Goal: Transaction & Acquisition: Purchase product/service

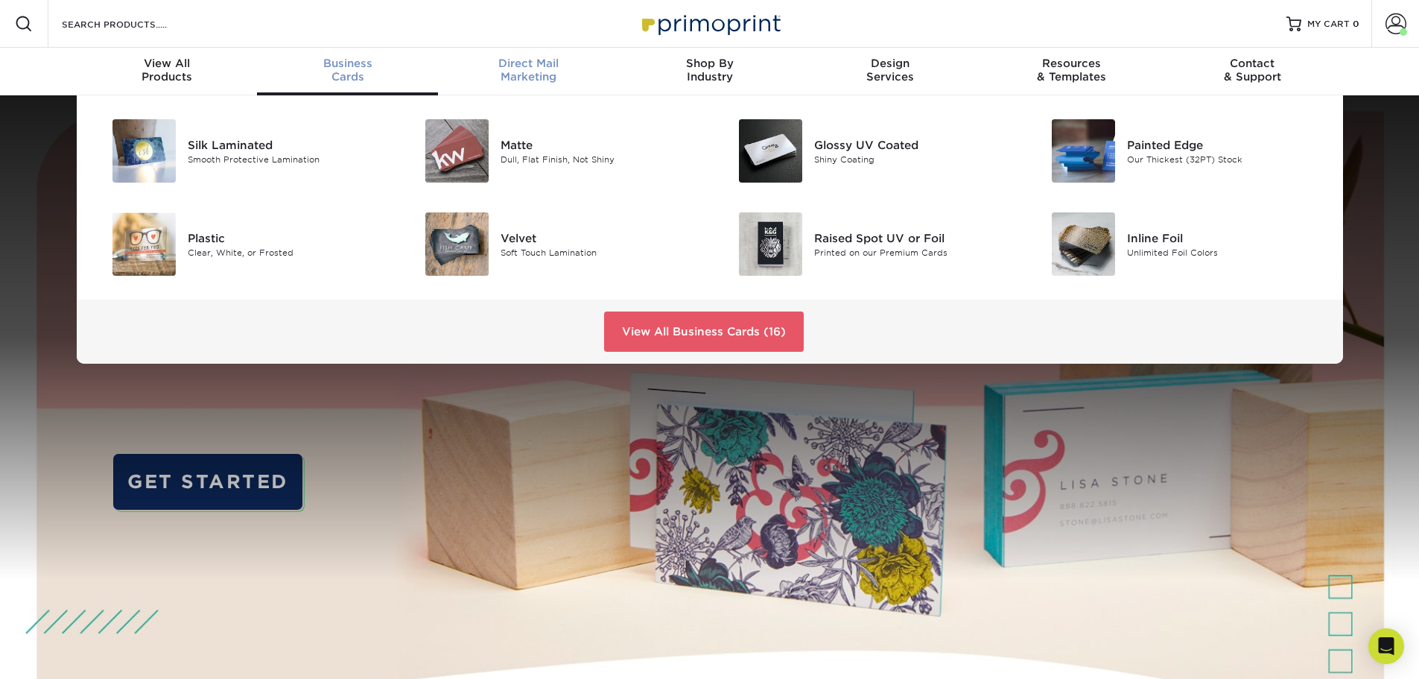
click at [535, 66] on span "Direct Mail" at bounding box center [528, 63] width 181 height 13
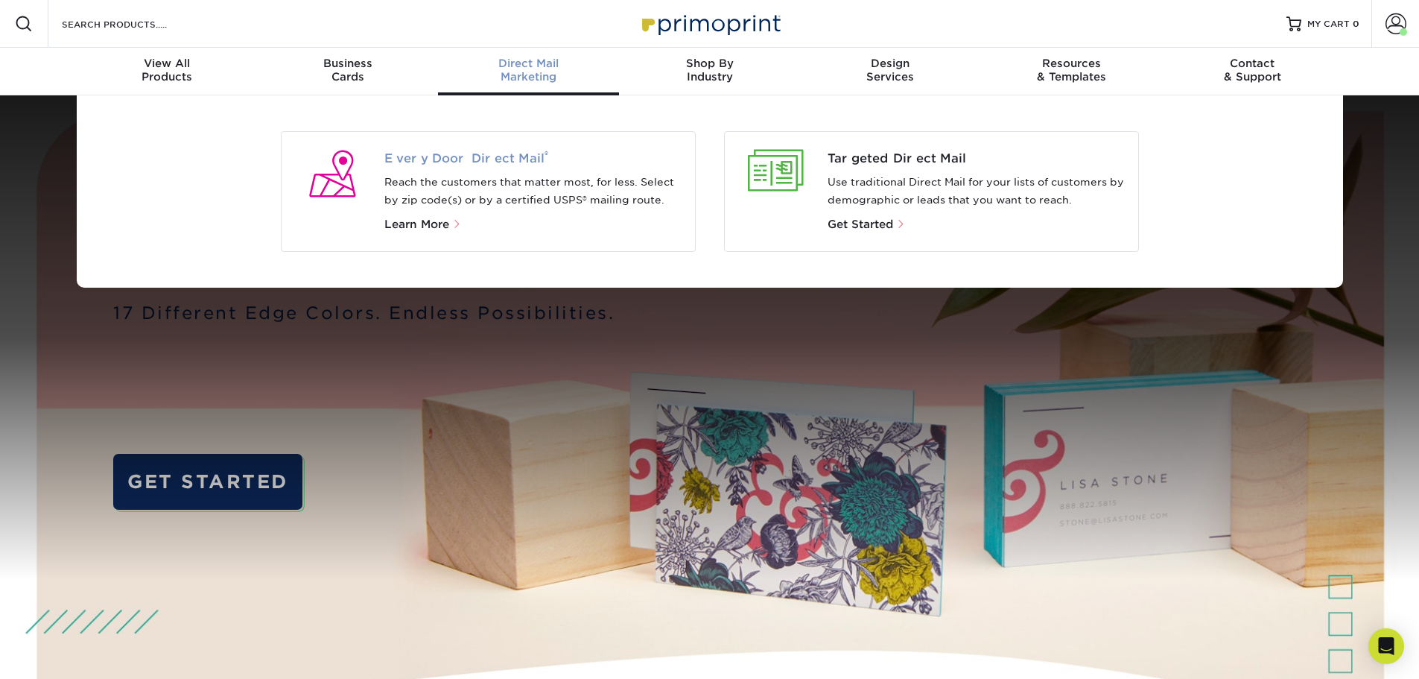
click at [485, 162] on span "Every Door Direct Mail ®" at bounding box center [533, 159] width 299 height 18
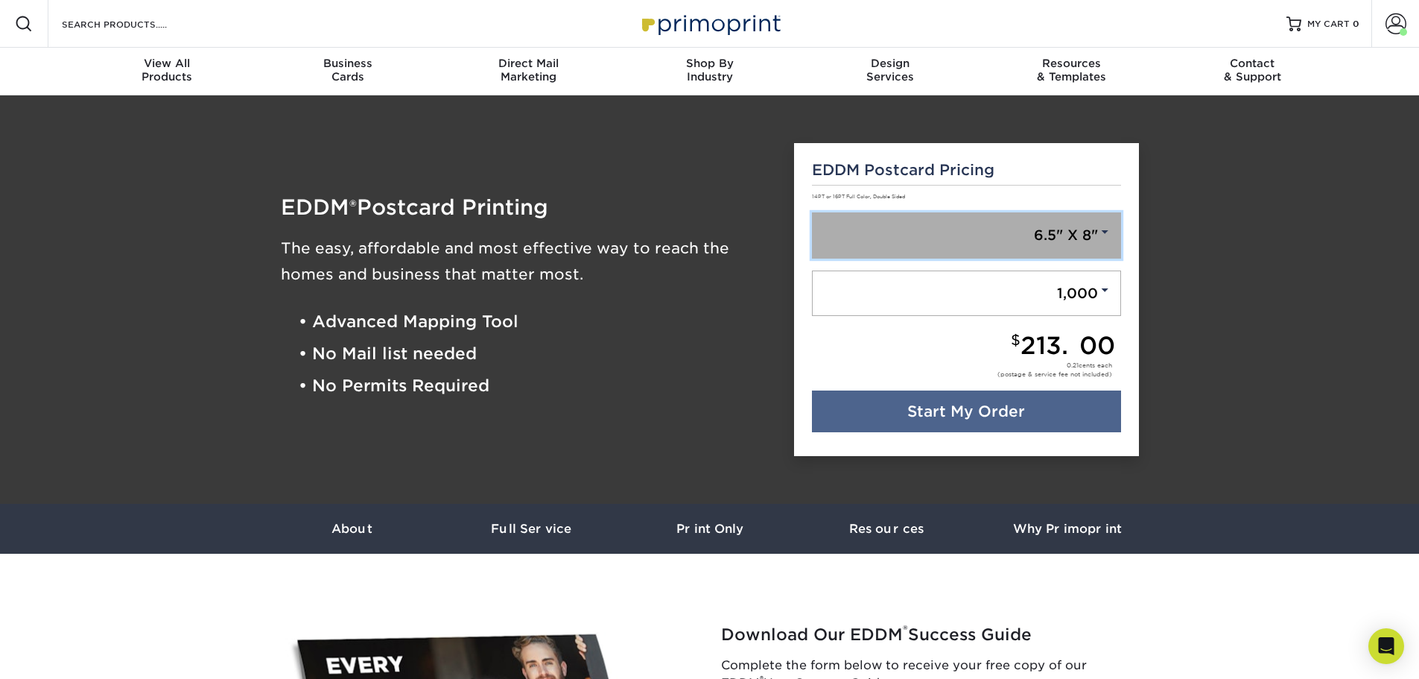
click at [905, 241] on link "6.5" X 8"" at bounding box center [966, 235] width 309 height 46
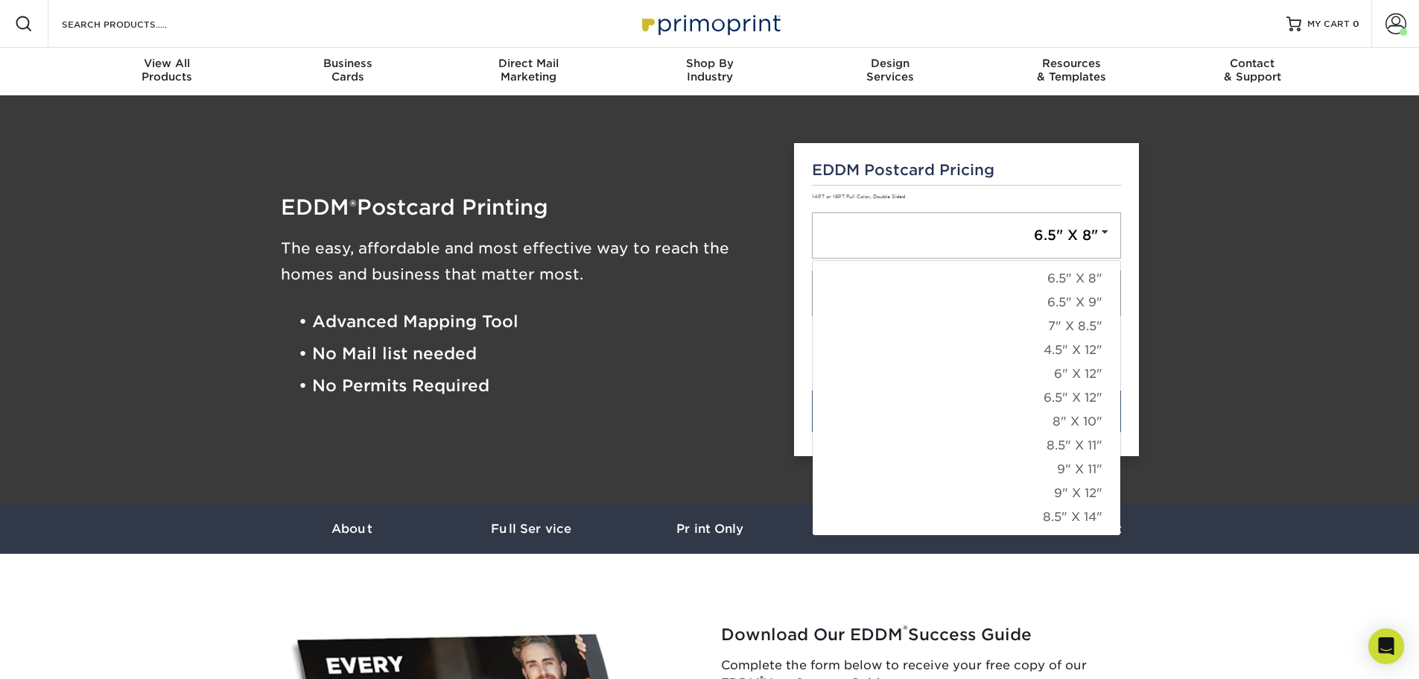
click at [1065, 186] on div "EDDM Postcard Pricing 14PT or 16PT Full Color, Double Sided 6.5" X 8" 6.5" X 8"…" at bounding box center [966, 300] width 345 height 314
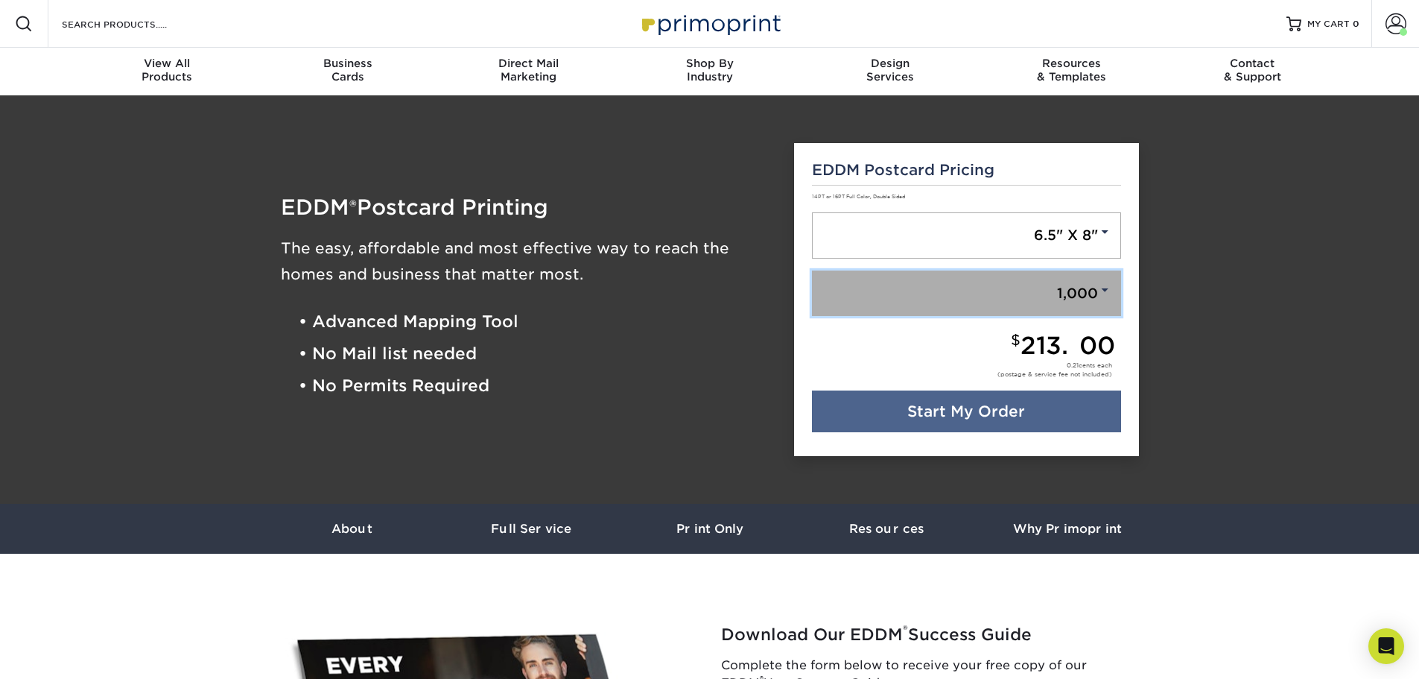
click at [1105, 292] on span at bounding box center [1104, 289] width 13 height 13
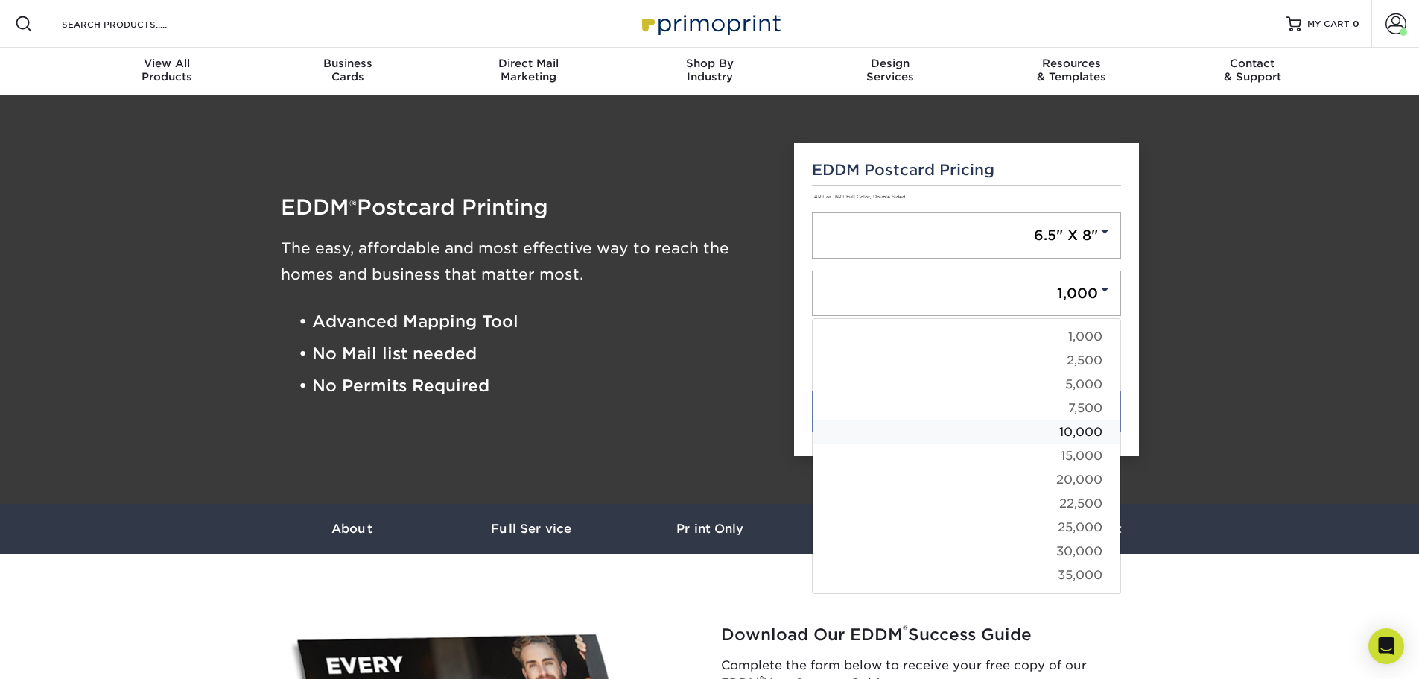
click at [1079, 431] on link "10,000" at bounding box center [967, 432] width 308 height 24
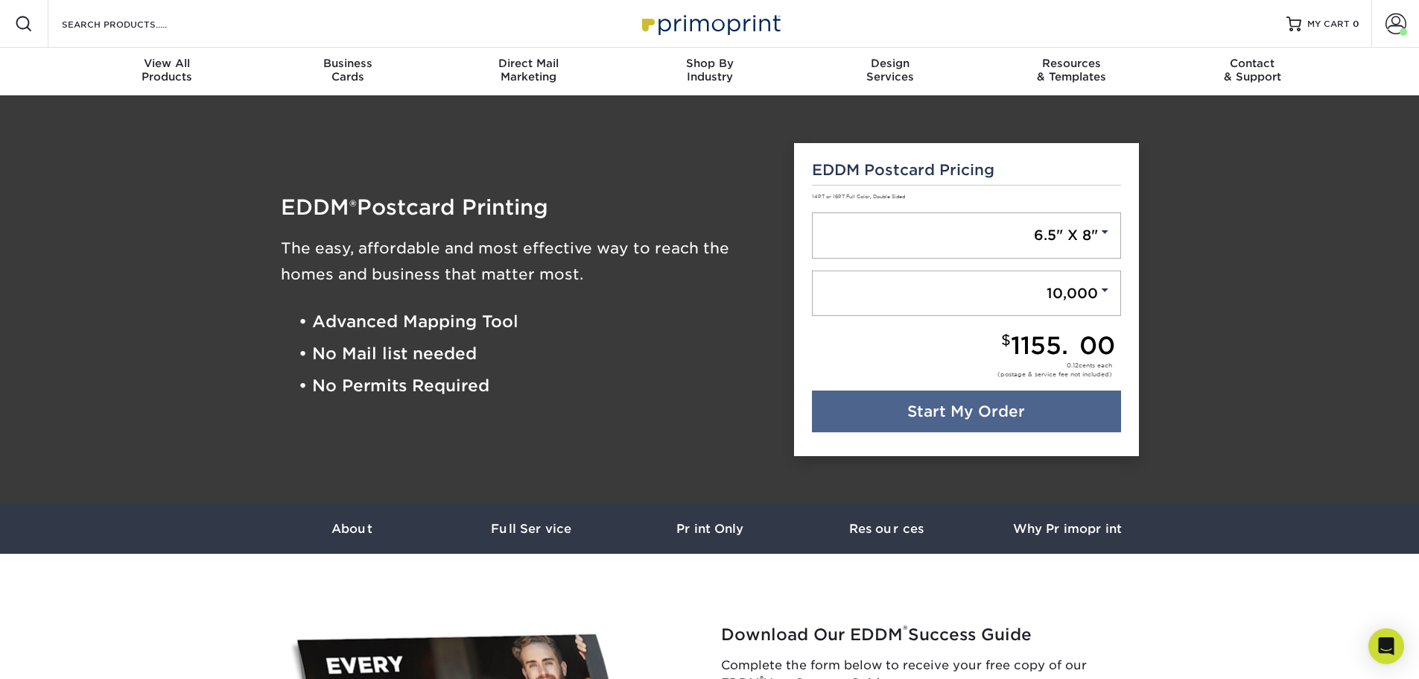
click at [923, 349] on div "$ 1155.00" at bounding box center [963, 346] width 303 height 24
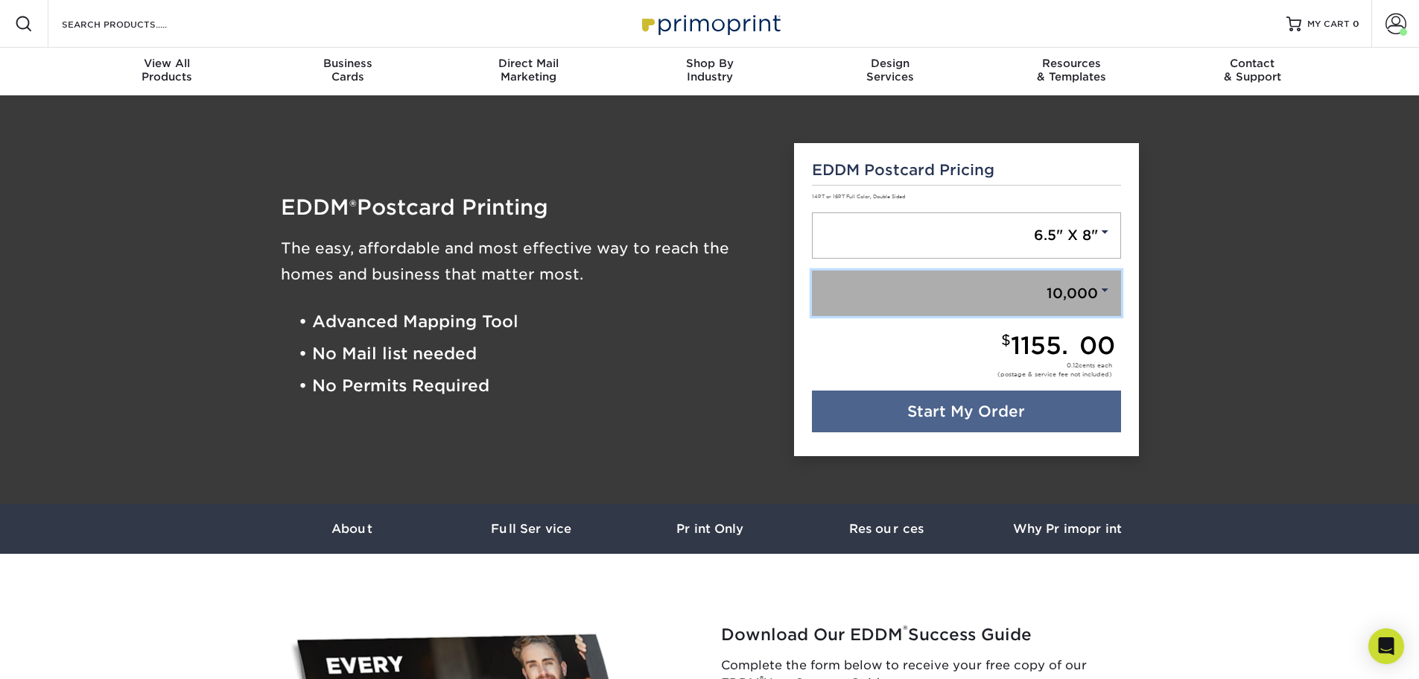
click at [1109, 295] on span at bounding box center [1104, 289] width 13 height 13
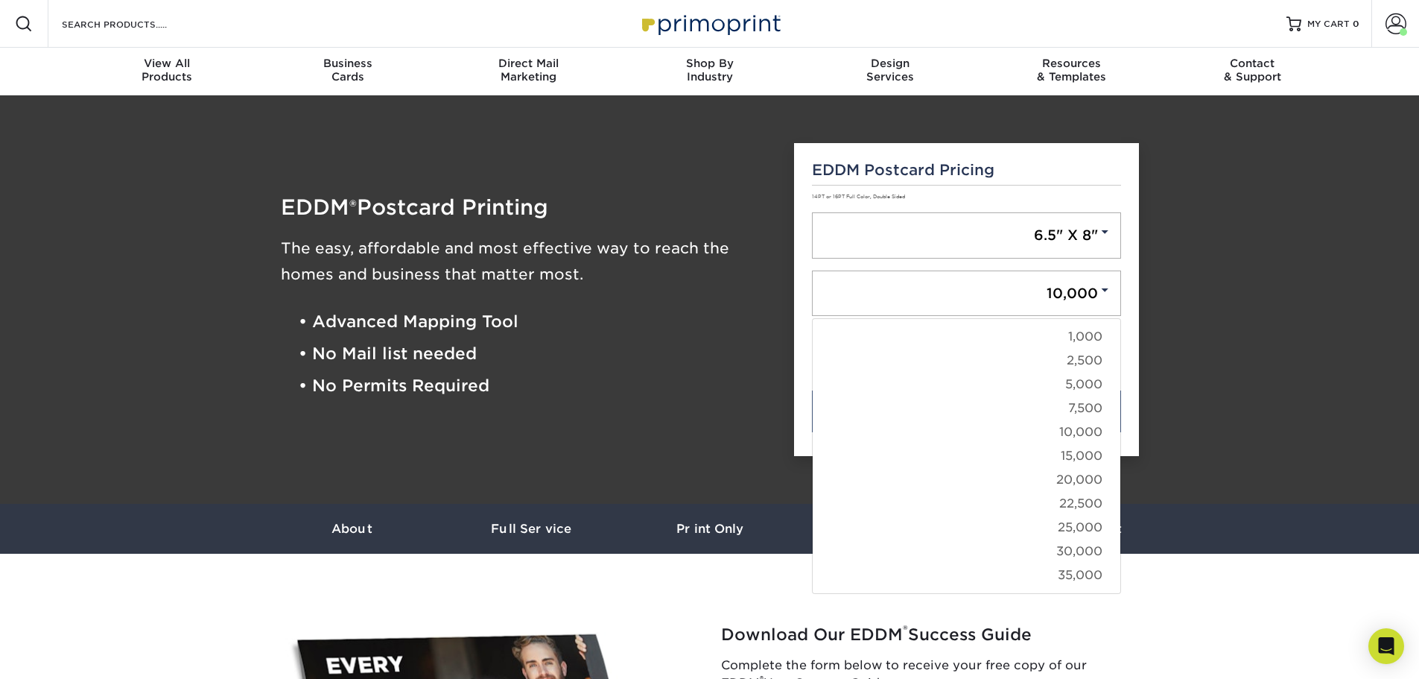
click at [797, 356] on div "EDDM Postcard Pricing 14PT or 16PT Full Color, Double Sided 6.5" X 8" 6.5" X 8"…" at bounding box center [966, 300] width 345 height 314
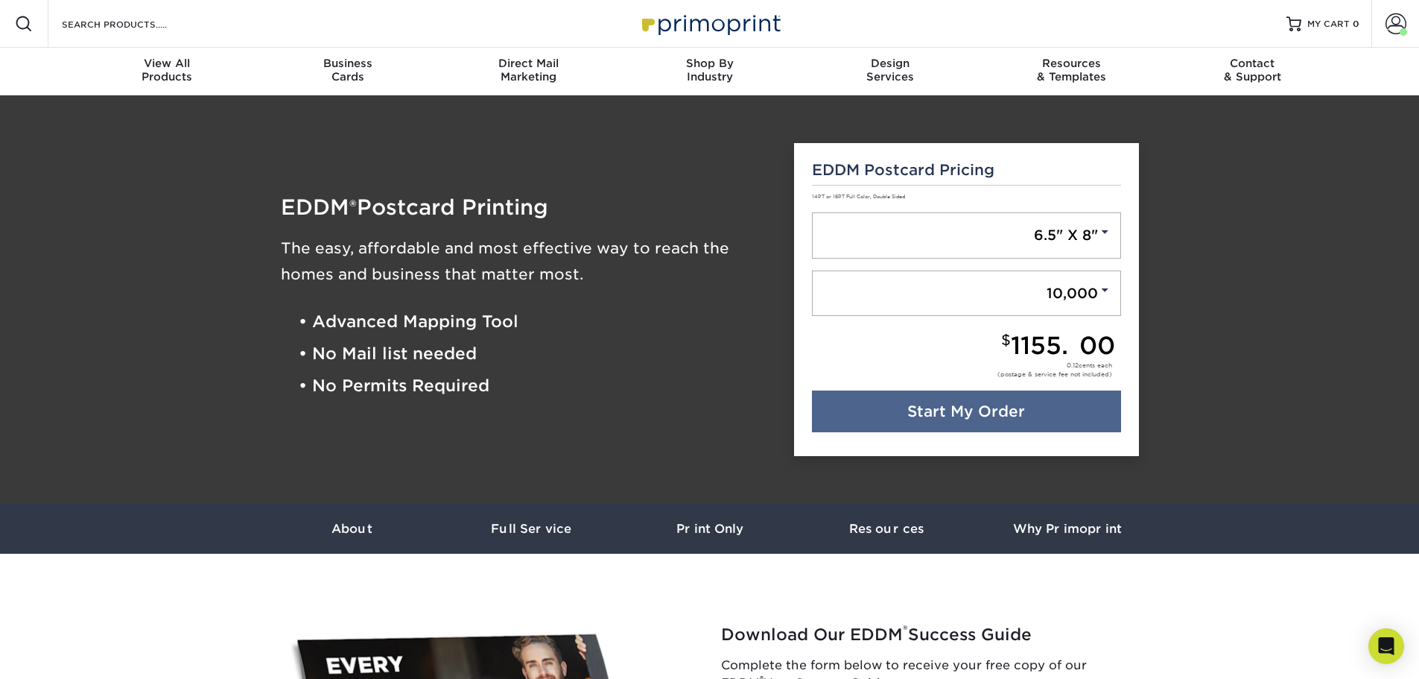
click at [829, 349] on div "$ 1155.00" at bounding box center [963, 346] width 303 height 24
